Goal: Find specific page/section: Find specific page/section

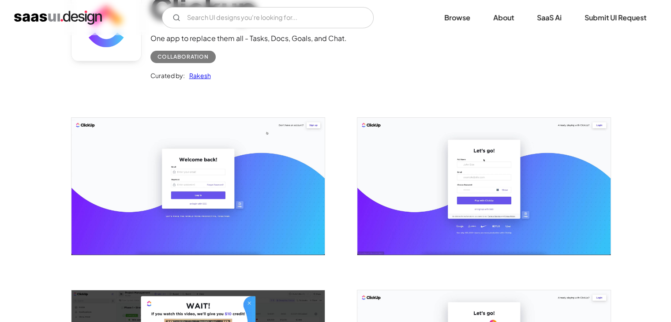
scroll to position [88, 0]
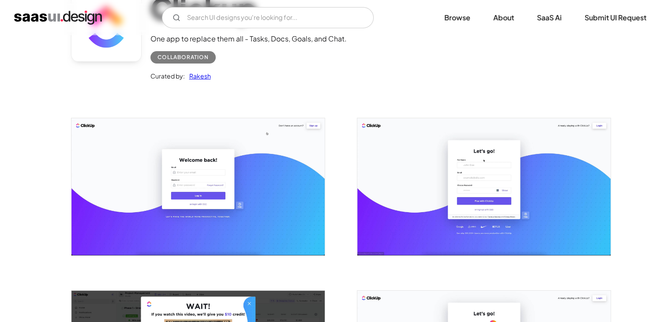
click at [425, 168] on img "open lightbox" at bounding box center [483, 186] width 253 height 137
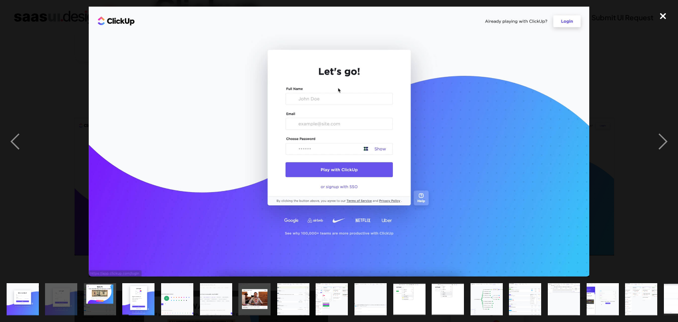
click at [660, 16] on div "close lightbox" at bounding box center [663, 16] width 30 height 19
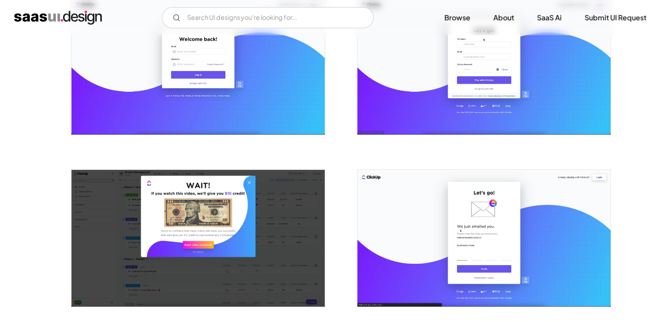
scroll to position [265, 0]
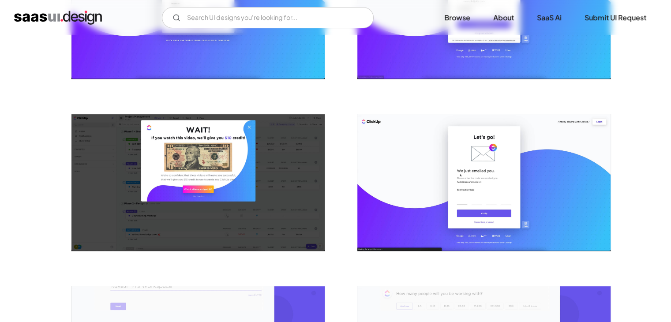
click at [468, 162] on img "open lightbox" at bounding box center [483, 182] width 253 height 137
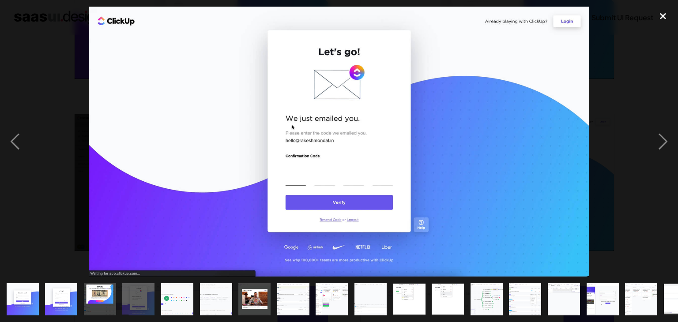
click at [666, 15] on div "close lightbox" at bounding box center [663, 16] width 30 height 19
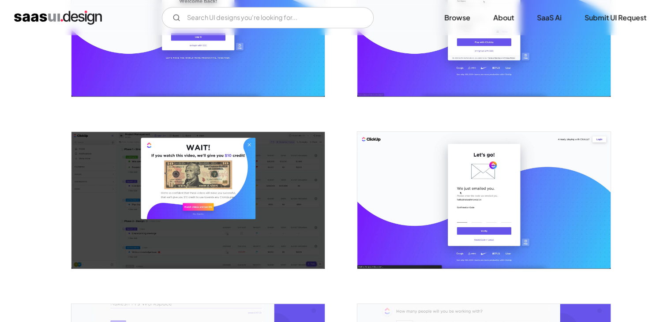
scroll to position [253, 0]
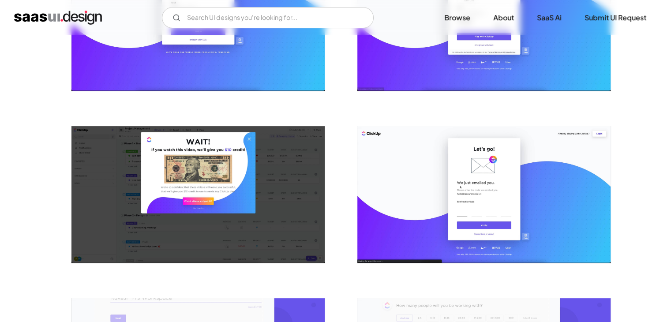
click at [224, 190] on img "open lightbox" at bounding box center [197, 194] width 253 height 137
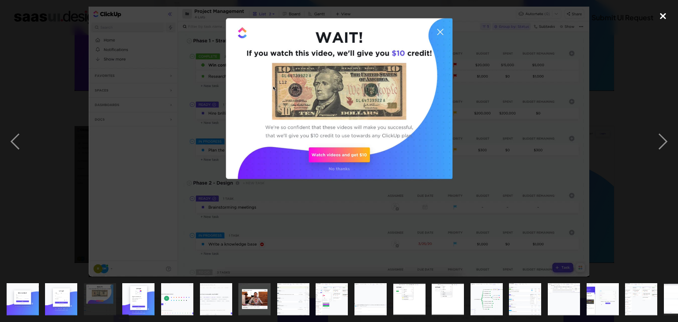
click at [667, 19] on div "close lightbox" at bounding box center [663, 16] width 30 height 19
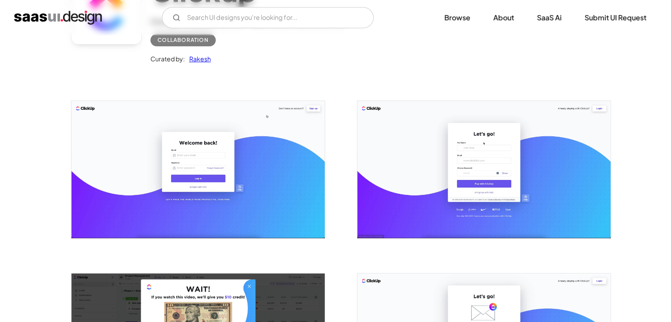
scroll to position [32, 0]
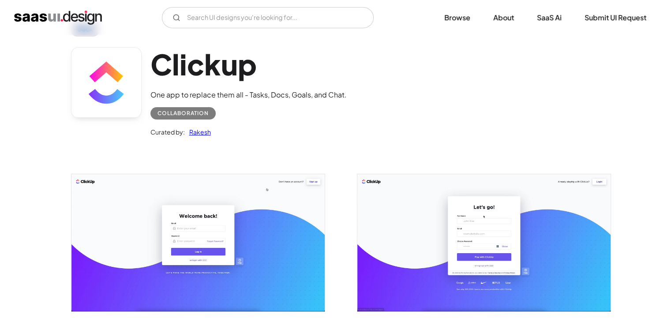
click at [255, 221] on img "open lightbox" at bounding box center [197, 242] width 253 height 137
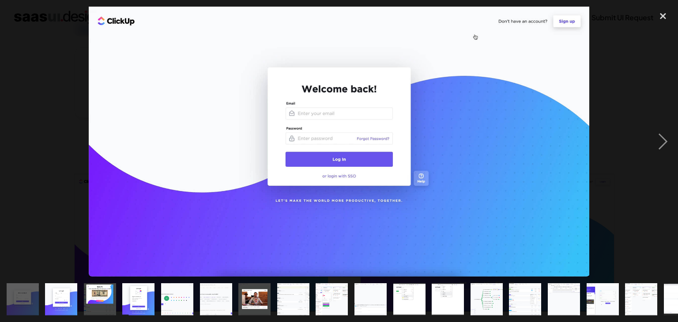
click at [65, 58] on div at bounding box center [339, 142] width 678 height 271
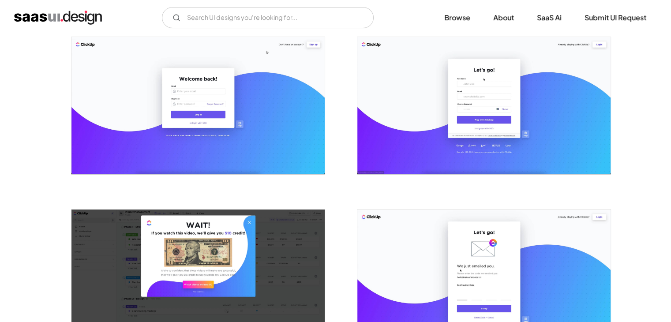
scroll to position [177, 0]
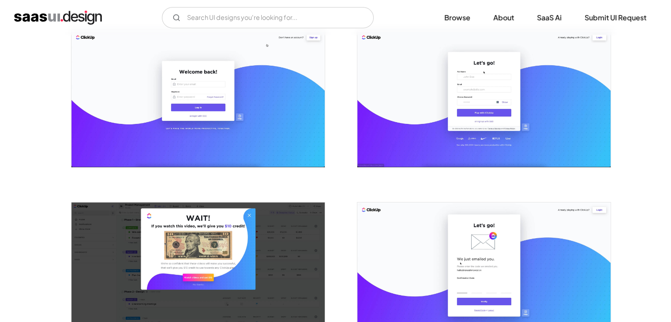
click at [201, 101] on img "open lightbox" at bounding box center [197, 98] width 253 height 137
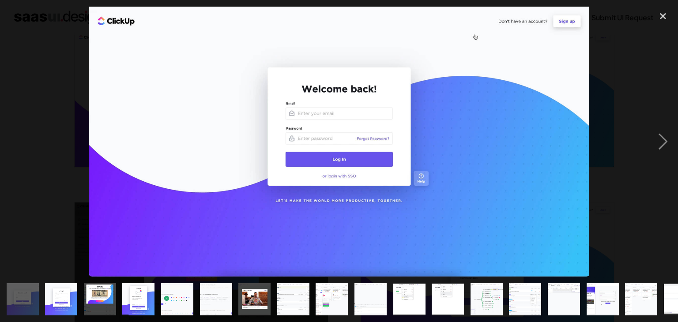
click at [34, 124] on div at bounding box center [339, 142] width 678 height 271
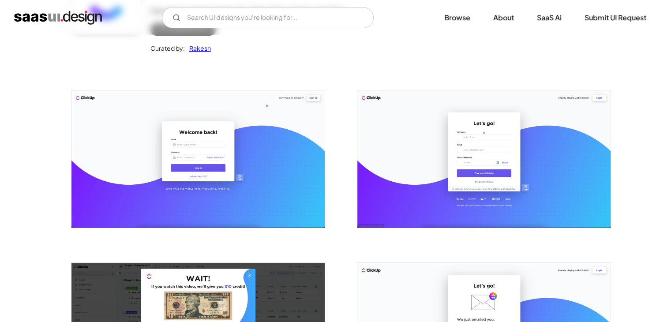
scroll to position [44, 0]
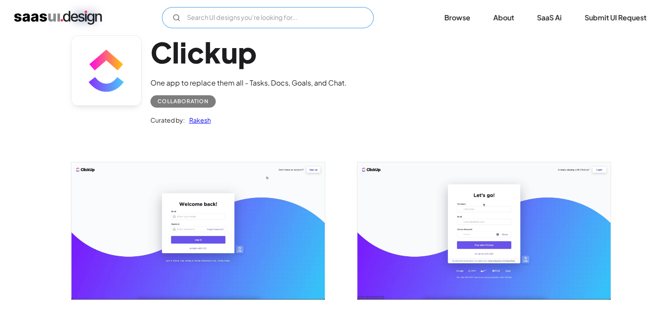
click at [249, 19] on input "Email Form" at bounding box center [268, 17] width 212 height 21
click at [174, 19] on circle "Email Form" at bounding box center [175, 17] width 5 height 5
drag, startPoint x: 263, startPoint y: 20, endPoint x: 208, endPoint y: 17, distance: 54.8
click at [208, 17] on input "forget password page" at bounding box center [268, 17] width 212 height 21
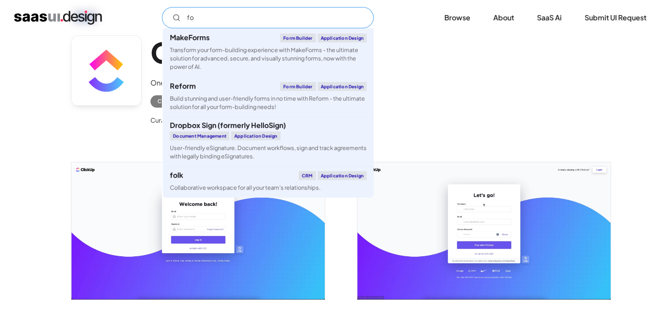
type input "f"
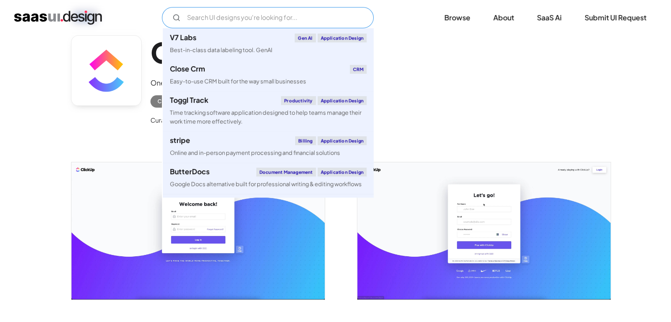
type input "s"
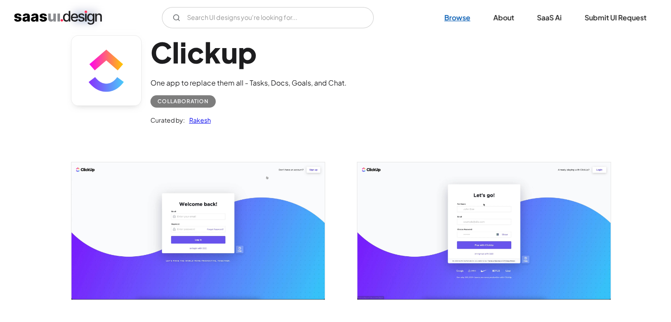
click at [471, 20] on link "Browse" at bounding box center [457, 17] width 47 height 19
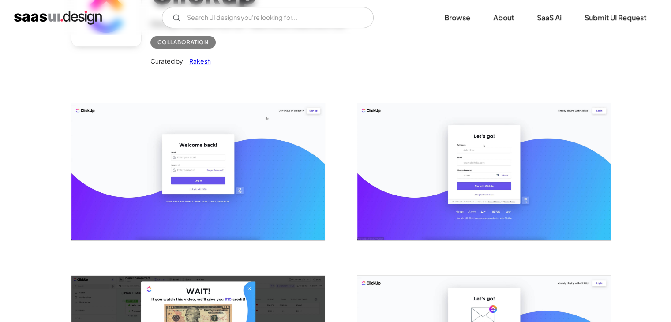
scroll to position [177, 0]
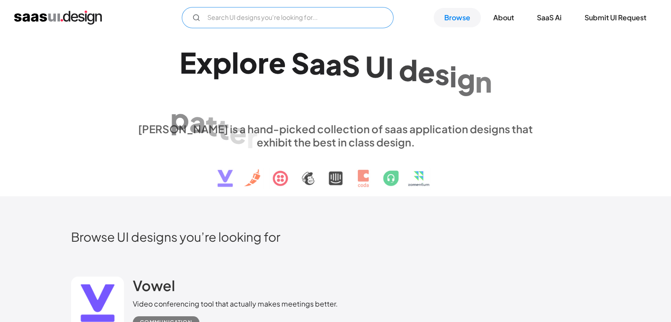
click at [296, 18] on input "Email Form" at bounding box center [288, 17] width 212 height 21
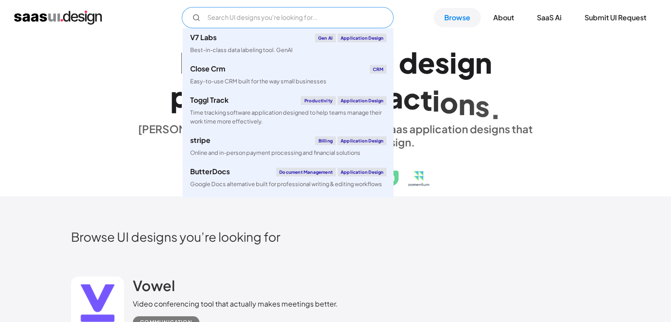
paste input "password page"
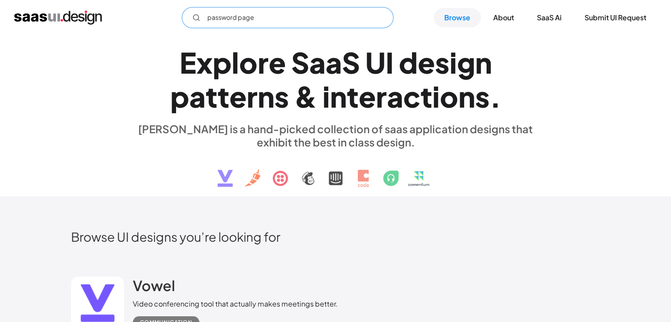
click at [207, 17] on input "password page" at bounding box center [288, 17] width 212 height 21
click at [289, 18] on input "forget password page" at bounding box center [288, 17] width 212 height 21
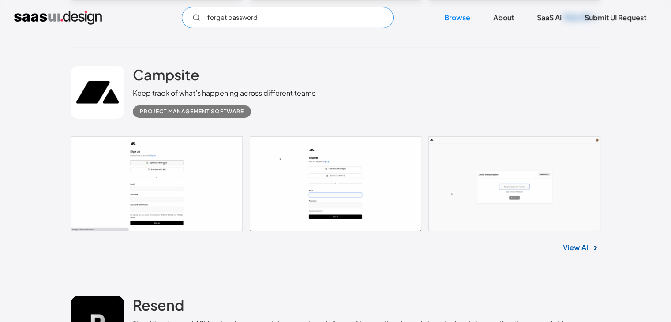
scroll to position [3045, 0]
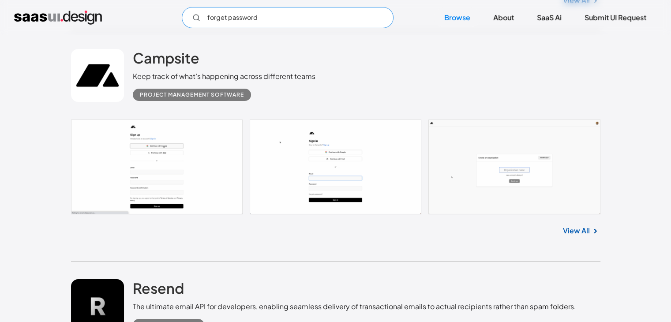
type input "forget password"
click at [339, 162] on link at bounding box center [336, 167] width 530 height 95
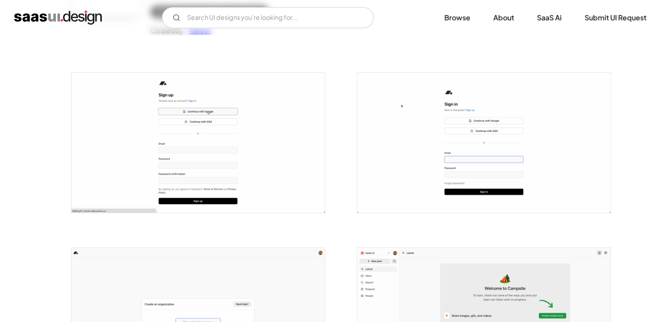
scroll to position [132, 0]
